Goal: Transaction & Acquisition: Obtain resource

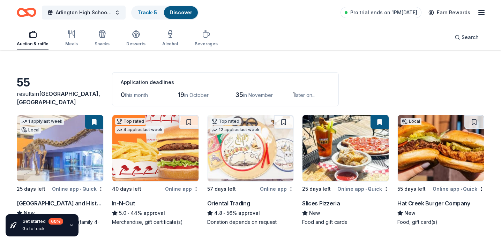
scroll to position [15, 0]
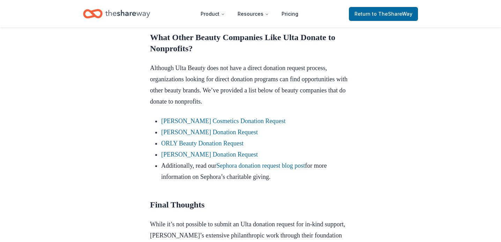
scroll to position [587, 0]
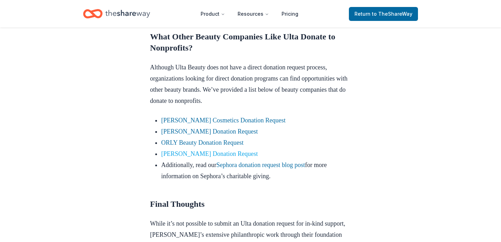
click at [190, 157] on link "Kiehl's Donation Request" at bounding box center [209, 153] width 97 height 7
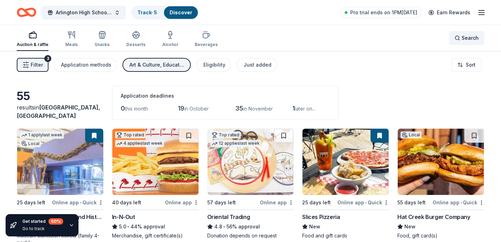
click at [458, 40] on div "Search" at bounding box center [467, 38] width 24 height 8
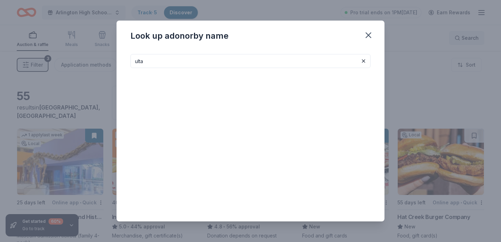
type input "ulta"
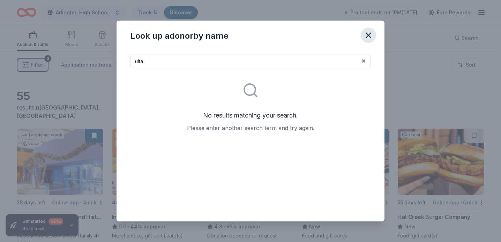
click at [367, 33] on icon "button" at bounding box center [369, 35] width 10 height 10
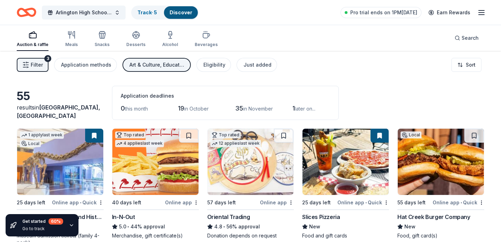
click at [36, 64] on span "Filter" at bounding box center [37, 65] width 12 height 8
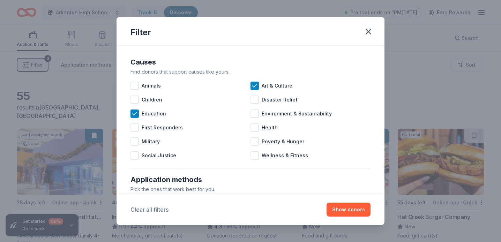
click at [157, 212] on button "Clear all filters" at bounding box center [150, 210] width 38 height 8
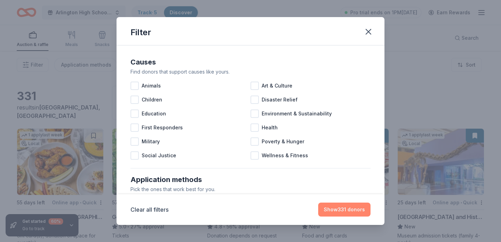
click at [344, 212] on button "Show 331 donors" at bounding box center [344, 210] width 52 height 14
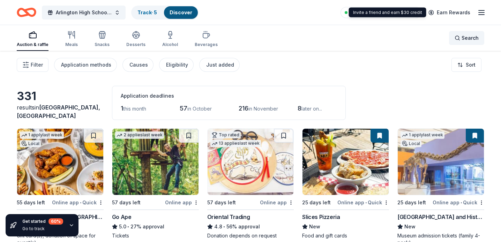
click at [460, 35] on div "Search" at bounding box center [467, 38] width 24 height 8
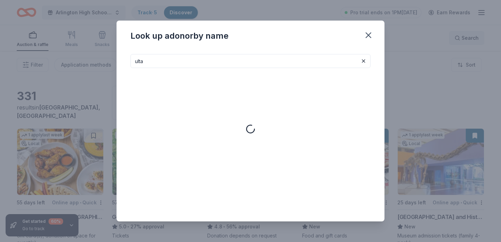
type input "ulta"
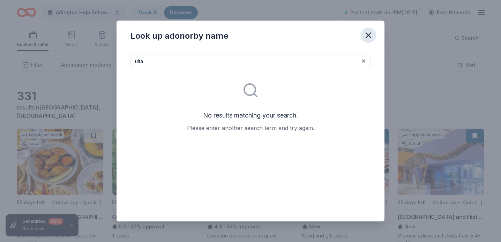
click at [366, 37] on icon "button" at bounding box center [369, 35] width 10 height 10
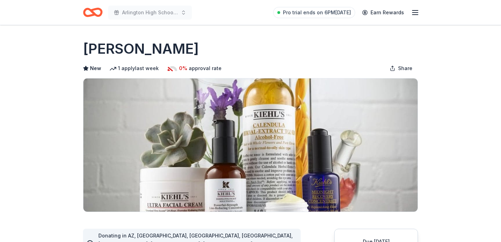
click at [186, 187] on img at bounding box center [250, 145] width 335 height 133
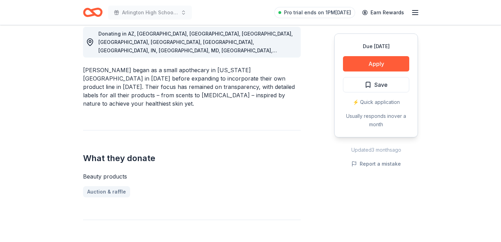
scroll to position [196, 0]
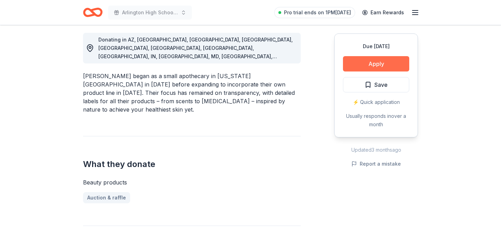
click at [362, 63] on button "Apply" at bounding box center [376, 63] width 66 height 15
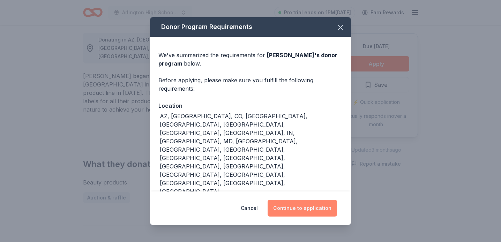
click at [295, 208] on button "Continue to application" at bounding box center [302, 208] width 69 height 17
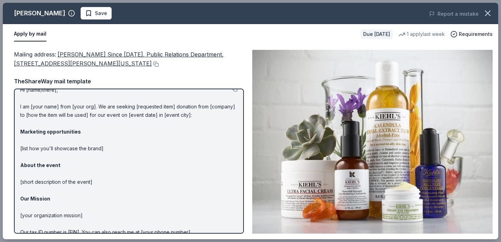
scroll to position [0, 0]
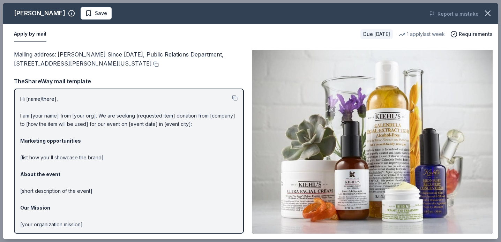
click at [51, 116] on p "Hi [name/there], I am [your name] from [your org]. We are seeking [requested it…" at bounding box center [129, 183] width 218 height 176
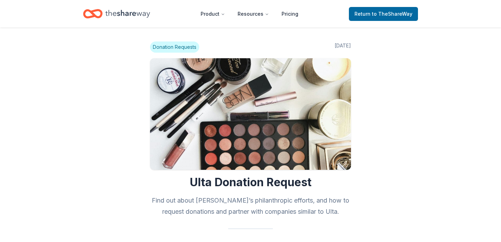
scroll to position [587, 0]
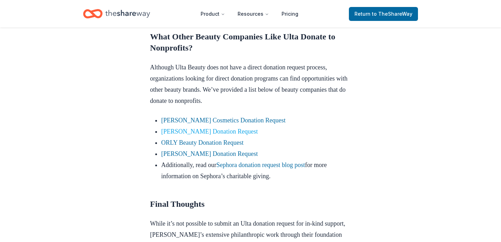
click at [174, 135] on link "[PERSON_NAME] Donation Request" at bounding box center [209, 131] width 97 height 7
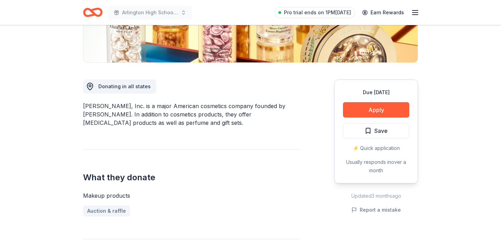
scroll to position [150, 0]
click at [361, 110] on button "Apply" at bounding box center [376, 109] width 66 height 15
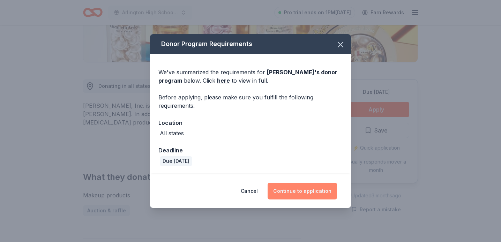
click at [292, 191] on button "Continue to application" at bounding box center [302, 191] width 69 height 17
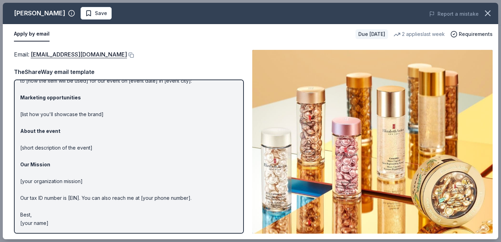
scroll to position [0, 0]
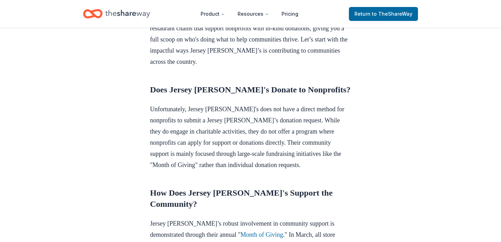
scroll to position [283, 0]
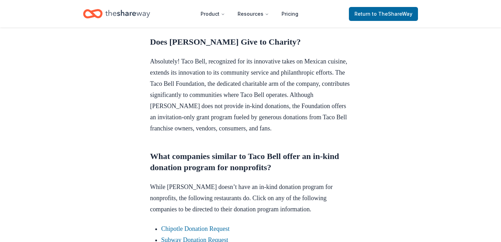
scroll to position [311, 0]
